Goal: Information Seeking & Learning: Learn about a topic

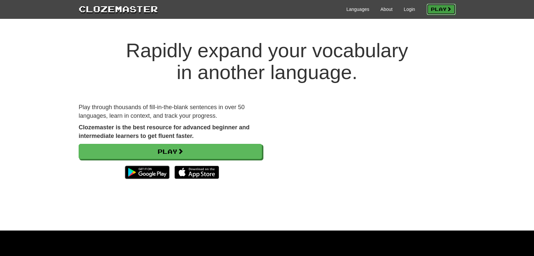
click at [438, 9] on link "Play" at bounding box center [441, 9] width 29 height 11
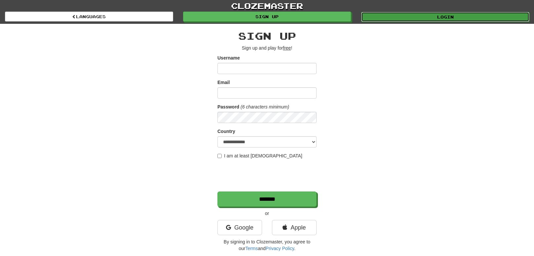
click at [388, 19] on link "Login" at bounding box center [445, 17] width 168 height 10
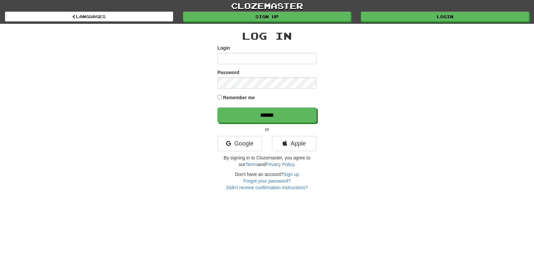
type input "**********"
click at [224, 99] on label "Remember me" at bounding box center [239, 97] width 32 height 7
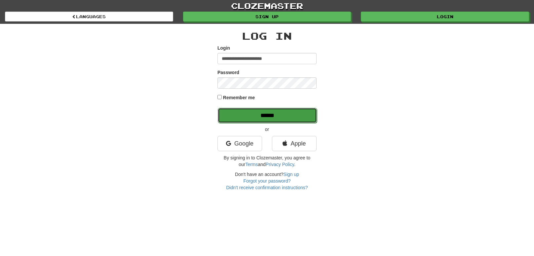
click at [246, 118] on input "******" at bounding box center [267, 115] width 99 height 15
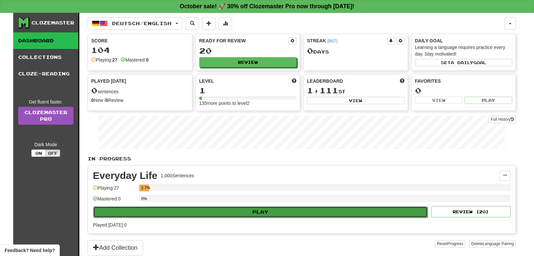
click at [191, 208] on button "Play" at bounding box center [260, 211] width 335 height 11
select select "**"
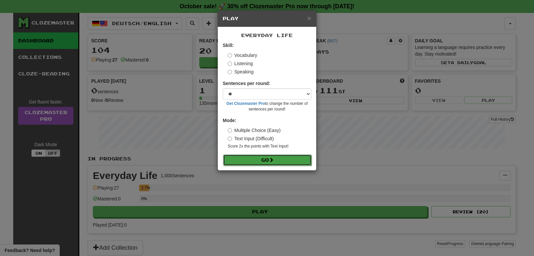
click at [254, 158] on button "Go" at bounding box center [267, 159] width 89 height 11
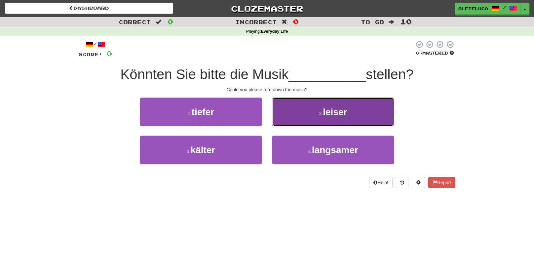
click at [292, 112] on button "2 . leiser" at bounding box center [333, 112] width 122 height 29
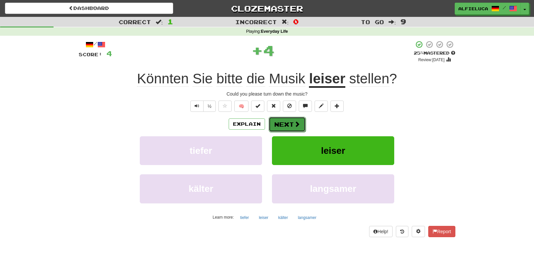
click at [293, 124] on button "Next" at bounding box center [287, 124] width 37 height 15
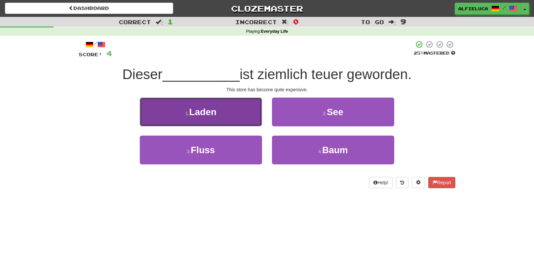
click at [221, 110] on button "1 . Laden" at bounding box center [201, 112] width 122 height 29
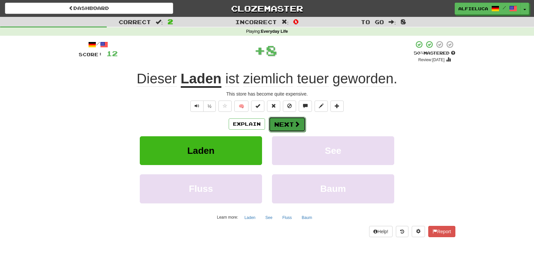
click at [290, 123] on button "Next" at bounding box center [287, 124] width 37 height 15
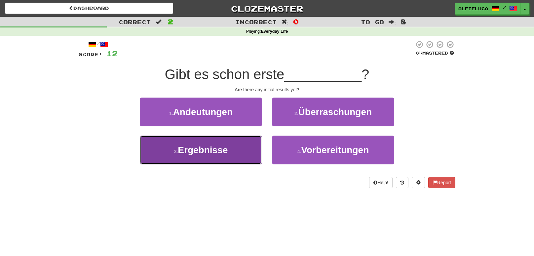
click at [257, 137] on button "3 . Ergebnisse" at bounding box center [201, 150] width 122 height 29
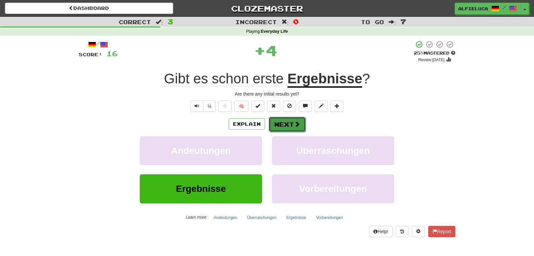
click at [282, 131] on button "Next" at bounding box center [287, 124] width 37 height 15
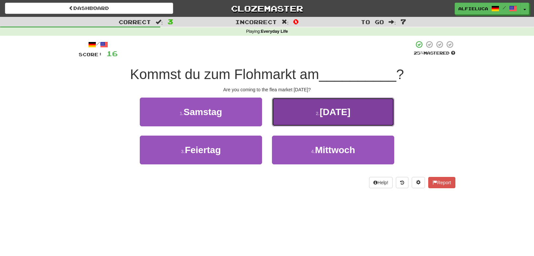
click at [317, 117] on button "2 . [DATE]" at bounding box center [333, 112] width 122 height 29
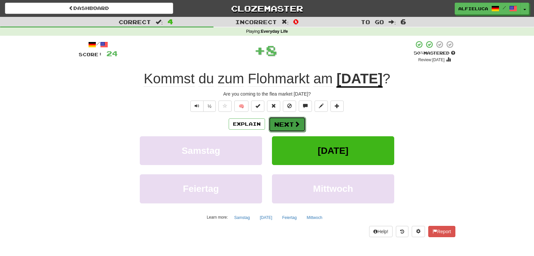
click at [290, 124] on button "Next" at bounding box center [287, 124] width 37 height 15
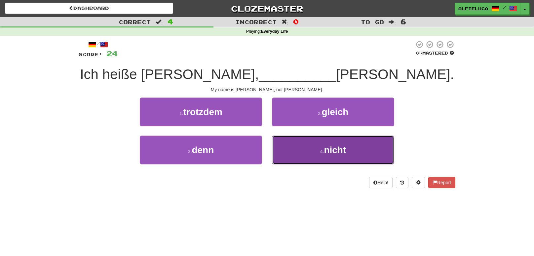
click at [317, 144] on button "4 . nicht" at bounding box center [333, 150] width 122 height 29
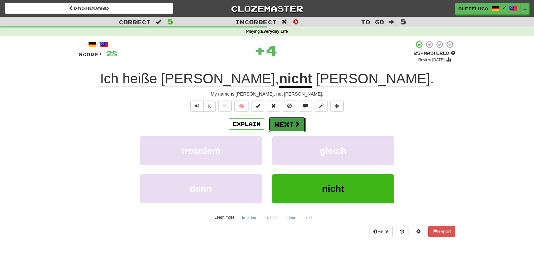
click at [300, 120] on button "Next" at bounding box center [287, 124] width 37 height 15
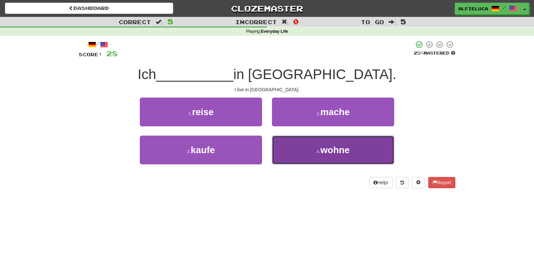
click at [317, 139] on button "4 . wohne" at bounding box center [333, 150] width 122 height 29
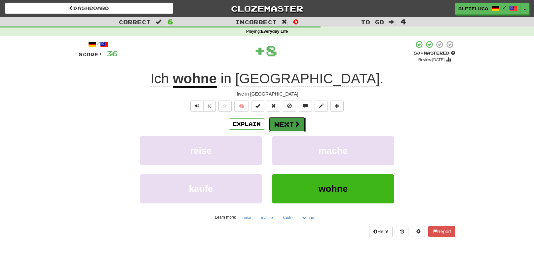
click at [292, 123] on button "Next" at bounding box center [287, 124] width 37 height 15
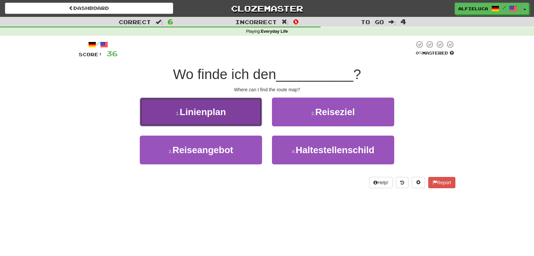
click at [236, 122] on button "1 . Linienplan" at bounding box center [201, 112] width 122 height 29
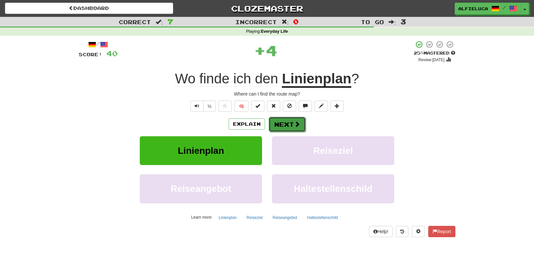
click at [289, 121] on button "Next" at bounding box center [287, 124] width 37 height 15
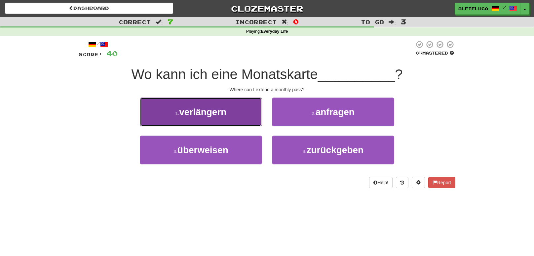
click at [200, 108] on span "verlängern" at bounding box center [202, 112] width 47 height 10
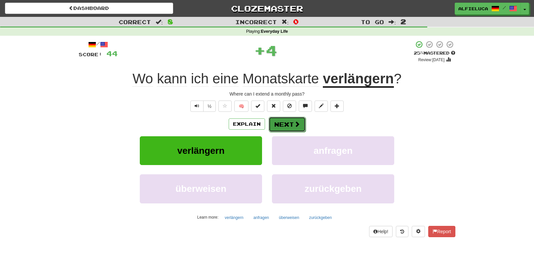
click at [284, 120] on button "Next" at bounding box center [287, 124] width 37 height 15
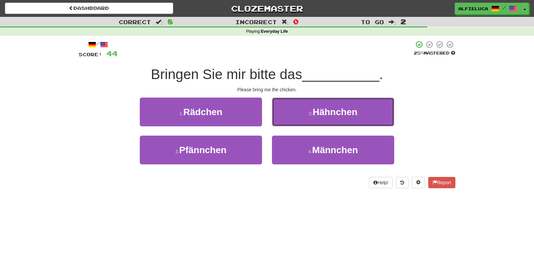
click at [284, 120] on button "2 . Hähnchen" at bounding box center [333, 112] width 122 height 29
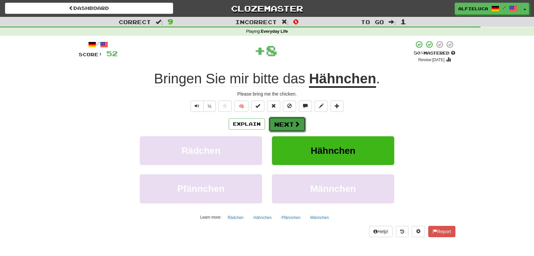
click at [283, 120] on button "Next" at bounding box center [287, 124] width 37 height 15
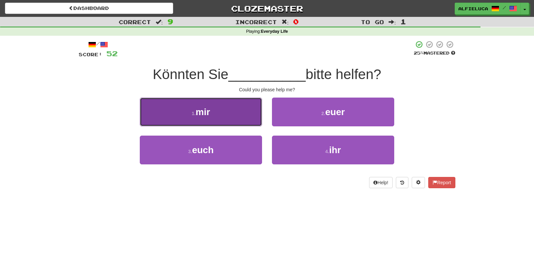
click at [224, 113] on button "1 . mir" at bounding box center [201, 112] width 122 height 29
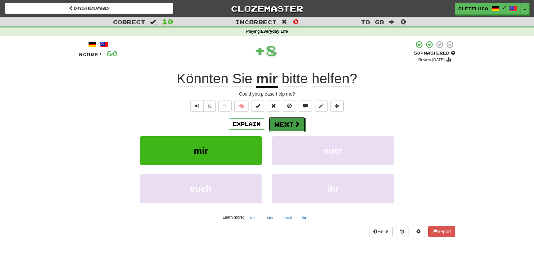
click at [287, 119] on button "Next" at bounding box center [287, 124] width 37 height 15
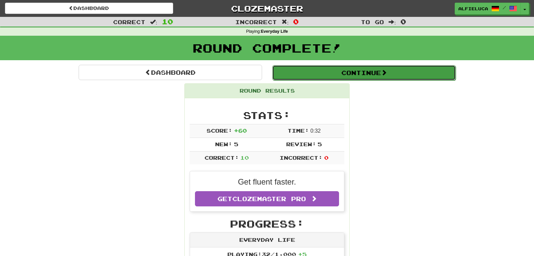
click at [318, 72] on button "Continue" at bounding box center [363, 72] width 183 height 15
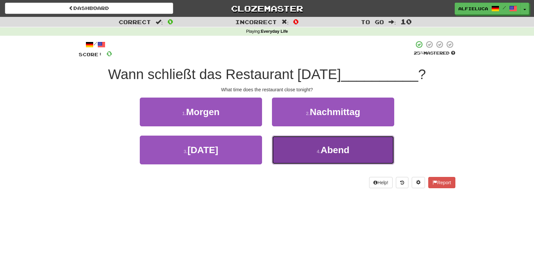
click at [312, 146] on button "4 . Abend" at bounding box center [333, 150] width 122 height 29
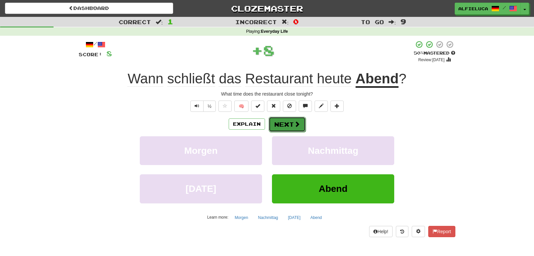
click at [284, 120] on button "Next" at bounding box center [287, 124] width 37 height 15
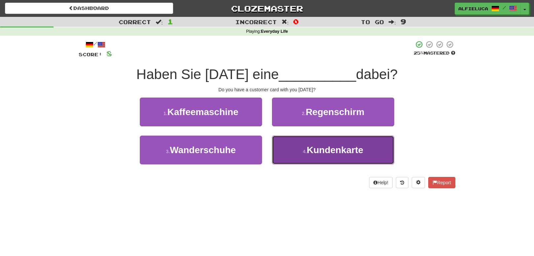
click at [289, 137] on button "4 . Kundenkarte" at bounding box center [333, 150] width 122 height 29
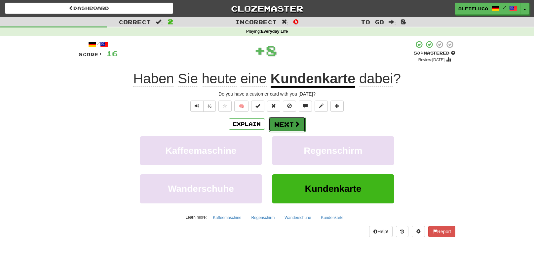
click at [295, 121] on span at bounding box center [297, 124] width 6 height 6
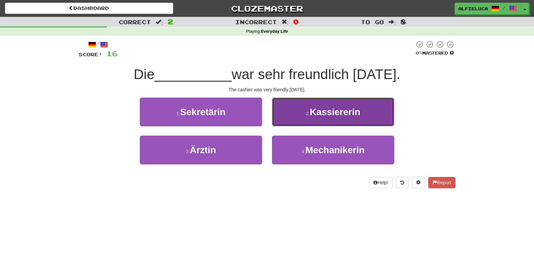
click at [299, 119] on button "2 . Kassiererin" at bounding box center [333, 112] width 122 height 29
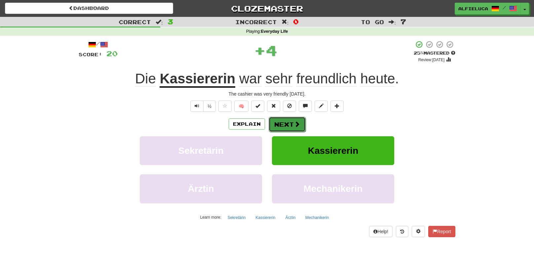
click at [293, 122] on button "Next" at bounding box center [287, 124] width 37 height 15
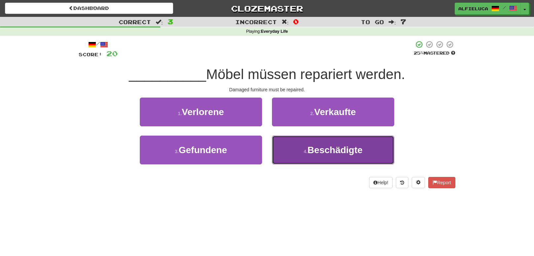
click at [320, 156] on button "4 . Beschädigte" at bounding box center [333, 150] width 122 height 29
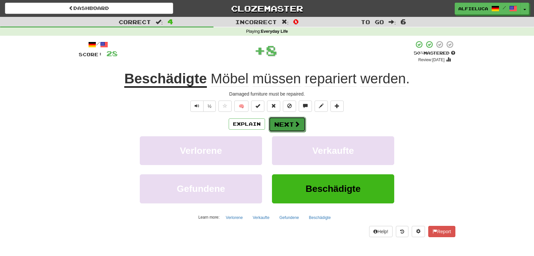
click at [296, 127] on button "Next" at bounding box center [287, 124] width 37 height 15
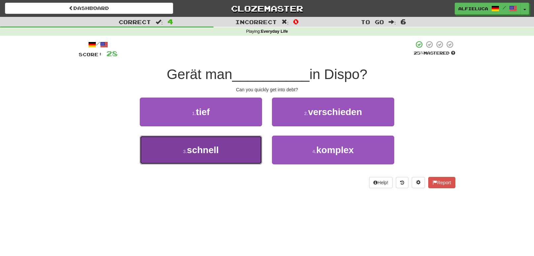
click at [242, 150] on button "3 . schnell" at bounding box center [201, 150] width 122 height 29
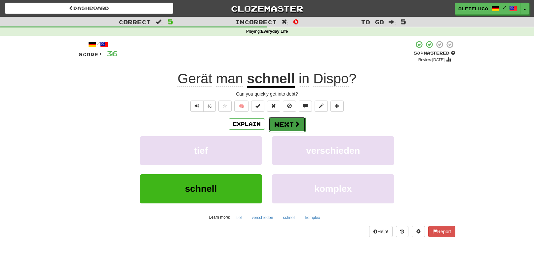
click at [280, 130] on button "Next" at bounding box center [287, 124] width 37 height 15
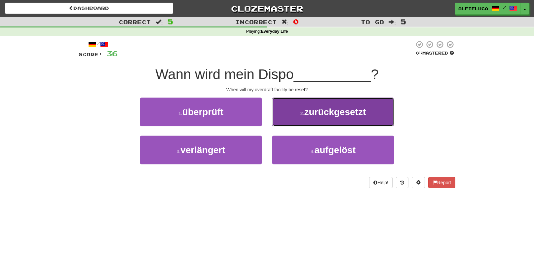
click at [307, 119] on button "2 . zurückgesetzt" at bounding box center [333, 112] width 122 height 29
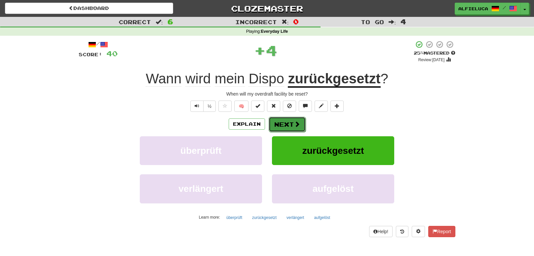
click at [274, 122] on button "Next" at bounding box center [287, 124] width 37 height 15
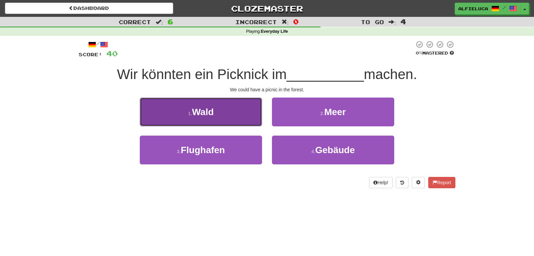
click at [235, 114] on button "1 . Wald" at bounding box center [201, 112] width 122 height 29
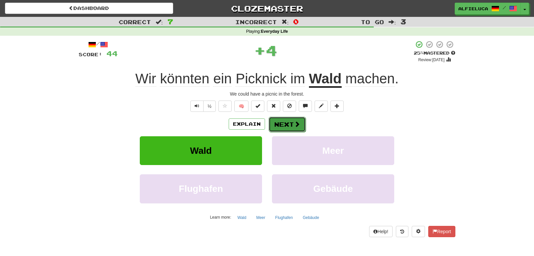
click at [276, 118] on button "Next" at bounding box center [287, 124] width 37 height 15
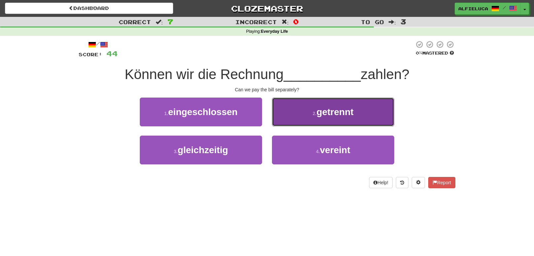
click at [295, 114] on button "2 . getrennt" at bounding box center [333, 112] width 122 height 29
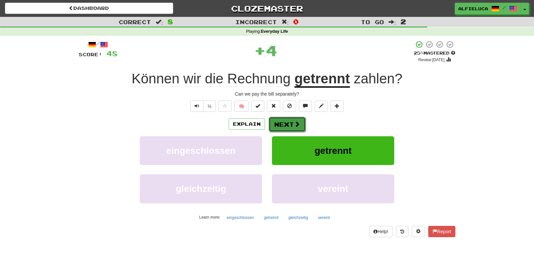
click at [290, 120] on button "Next" at bounding box center [287, 124] width 37 height 15
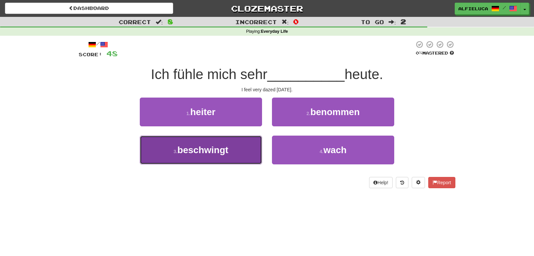
click at [228, 145] on span "beschwingt" at bounding box center [203, 150] width 51 height 10
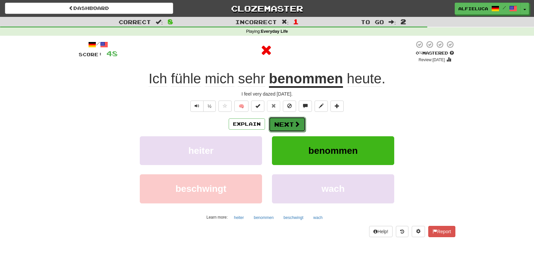
click at [297, 118] on button "Next" at bounding box center [287, 124] width 37 height 15
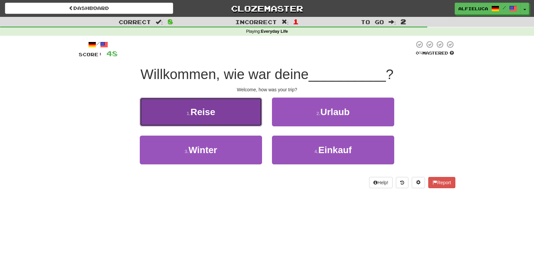
click at [222, 119] on button "1 . Reise" at bounding box center [201, 112] width 122 height 29
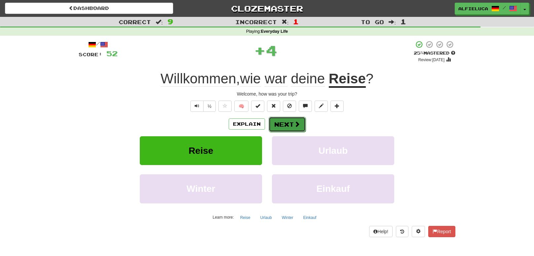
click at [294, 119] on button "Next" at bounding box center [287, 124] width 37 height 15
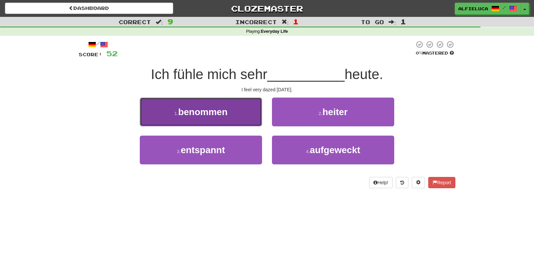
click at [215, 122] on button "1 . benommen" at bounding box center [201, 112] width 122 height 29
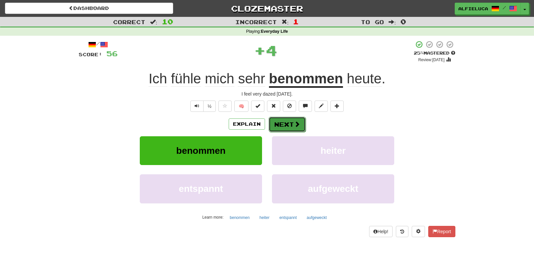
click at [291, 129] on button "Next" at bounding box center [287, 124] width 37 height 15
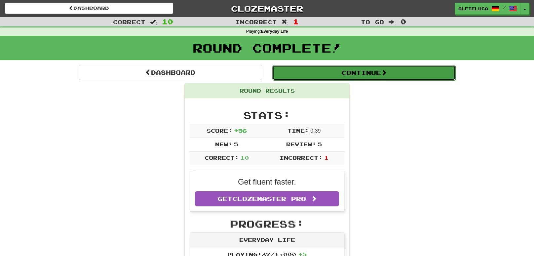
click at [329, 73] on button "Continue" at bounding box center [363, 72] width 183 height 15
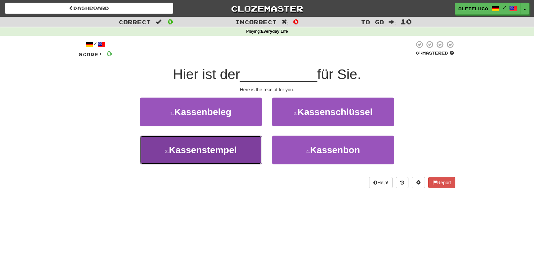
click at [245, 138] on button "3 . Kassenstempel" at bounding box center [201, 150] width 122 height 29
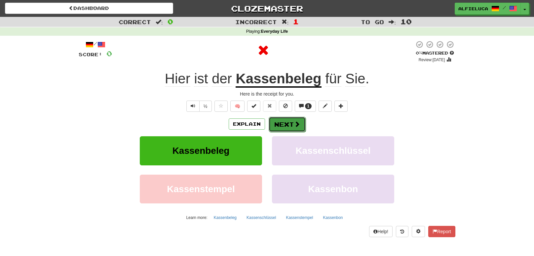
click at [282, 121] on button "Next" at bounding box center [287, 124] width 37 height 15
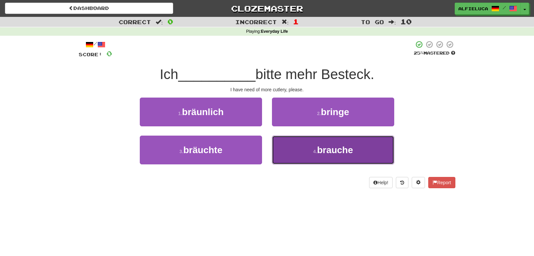
click at [316, 147] on button "4 . brauche" at bounding box center [333, 150] width 122 height 29
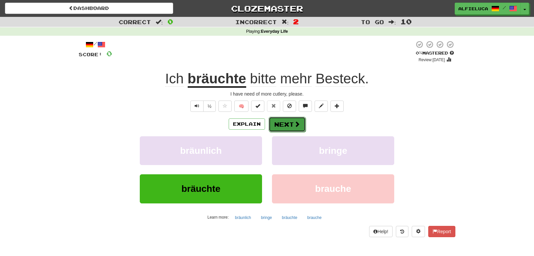
click at [297, 129] on button "Next" at bounding box center [287, 124] width 37 height 15
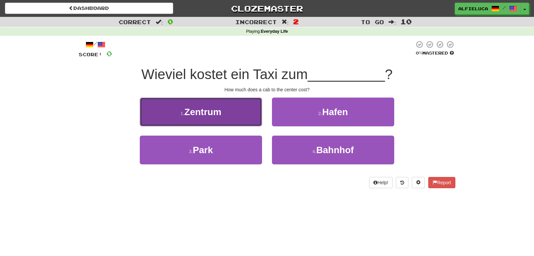
click at [222, 103] on button "1 . Zentrum" at bounding box center [201, 112] width 122 height 29
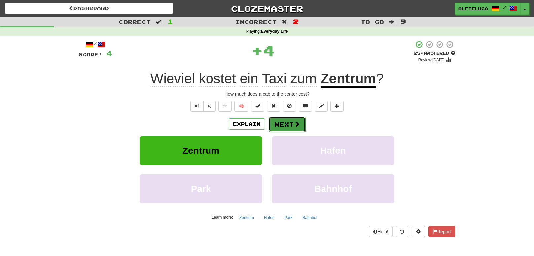
click at [272, 120] on button "Next" at bounding box center [287, 124] width 37 height 15
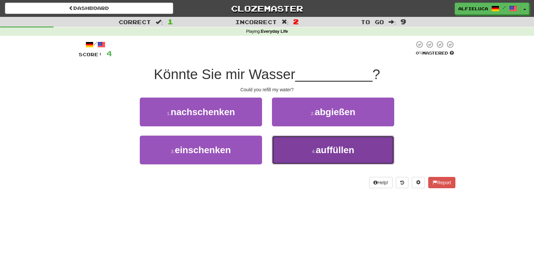
click at [324, 157] on button "4 . auffüllen" at bounding box center [333, 150] width 122 height 29
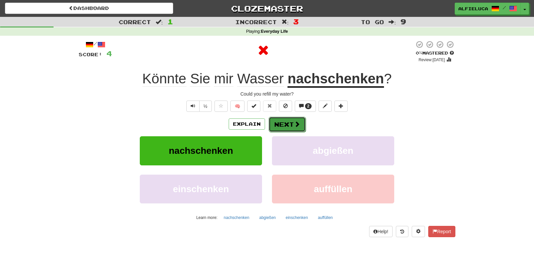
click at [291, 126] on button "Next" at bounding box center [287, 124] width 37 height 15
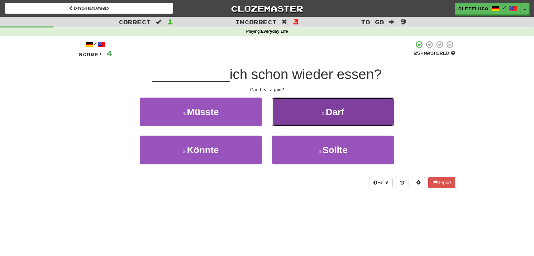
click at [319, 116] on button "2 . Darf" at bounding box center [333, 112] width 122 height 29
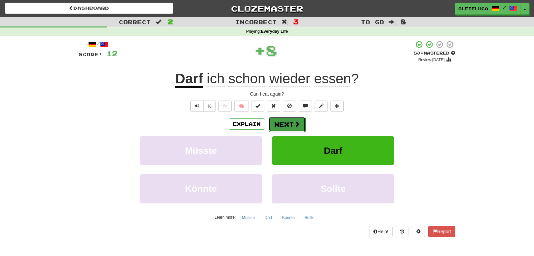
click at [292, 118] on button "Next" at bounding box center [287, 124] width 37 height 15
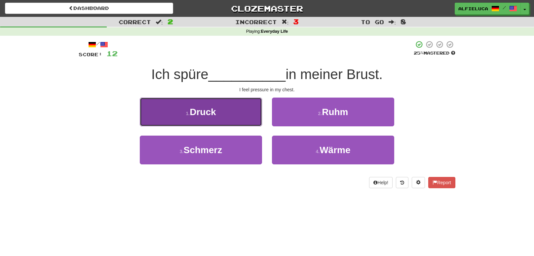
click at [235, 111] on button "1 . Druck" at bounding box center [201, 112] width 122 height 29
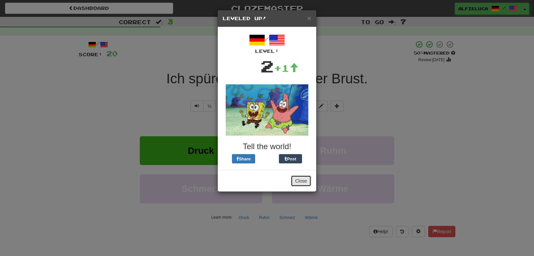
click at [306, 178] on button "Close" at bounding box center [301, 180] width 20 height 11
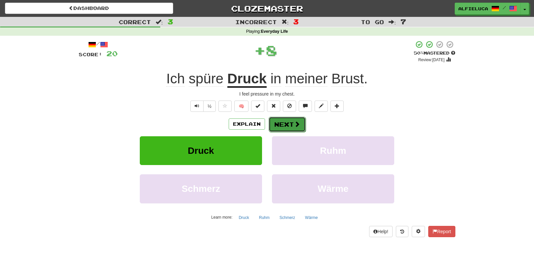
click at [295, 121] on span at bounding box center [297, 124] width 6 height 6
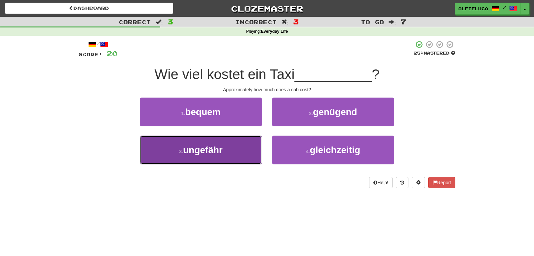
click at [225, 146] on button "3 . ungefähr" at bounding box center [201, 150] width 122 height 29
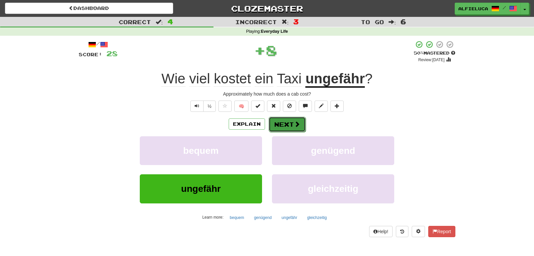
click at [296, 127] on button "Next" at bounding box center [287, 124] width 37 height 15
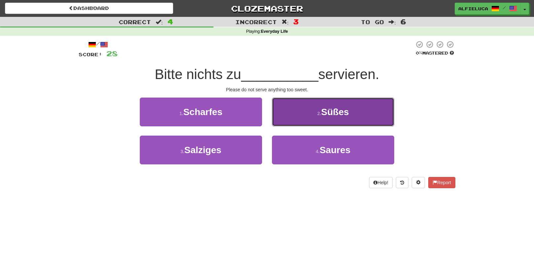
click at [304, 121] on button "2 . Süßes" at bounding box center [333, 112] width 122 height 29
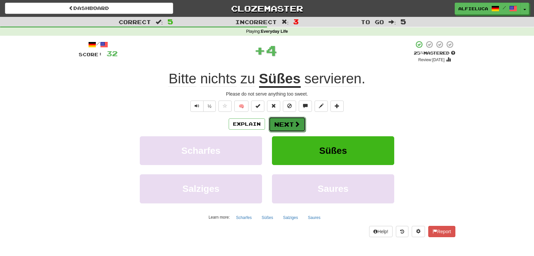
click at [300, 124] on button "Next" at bounding box center [287, 124] width 37 height 15
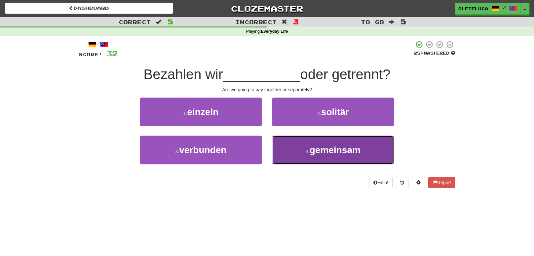
click at [301, 143] on button "4 . gemeinsam" at bounding box center [333, 150] width 122 height 29
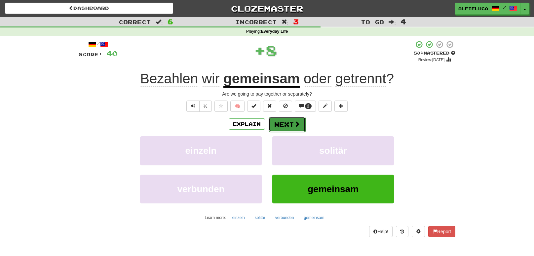
click at [282, 126] on button "Next" at bounding box center [287, 124] width 37 height 15
